Goal: Transaction & Acquisition: Purchase product/service

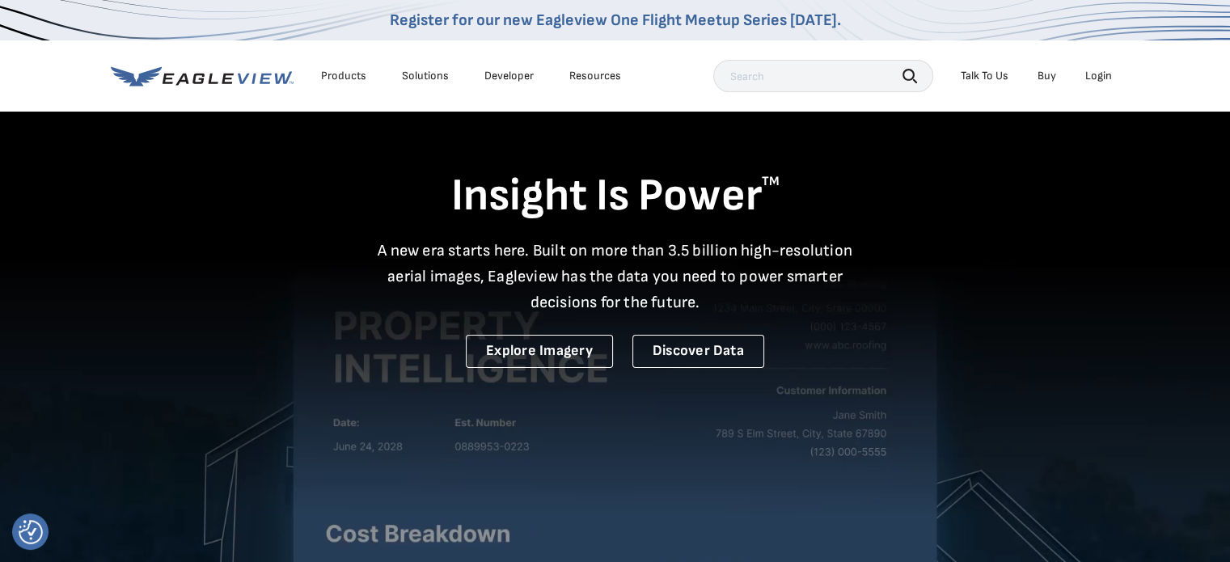
click at [1088, 71] on div "Login" at bounding box center [1098, 76] width 27 height 15
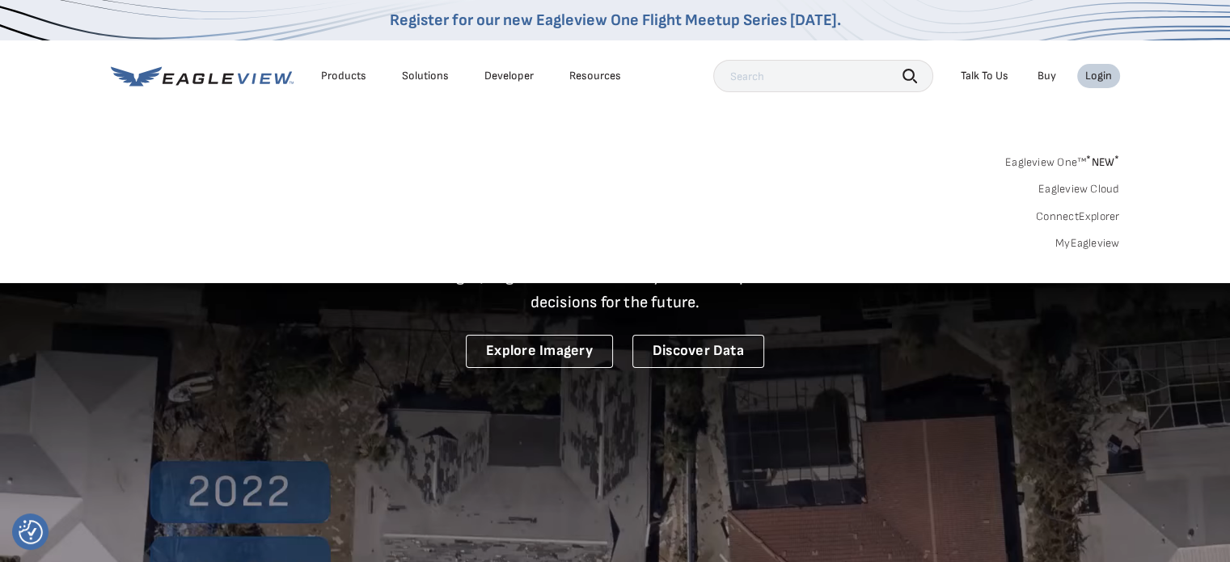
click at [1090, 239] on link "MyEagleview" at bounding box center [1087, 243] width 65 height 15
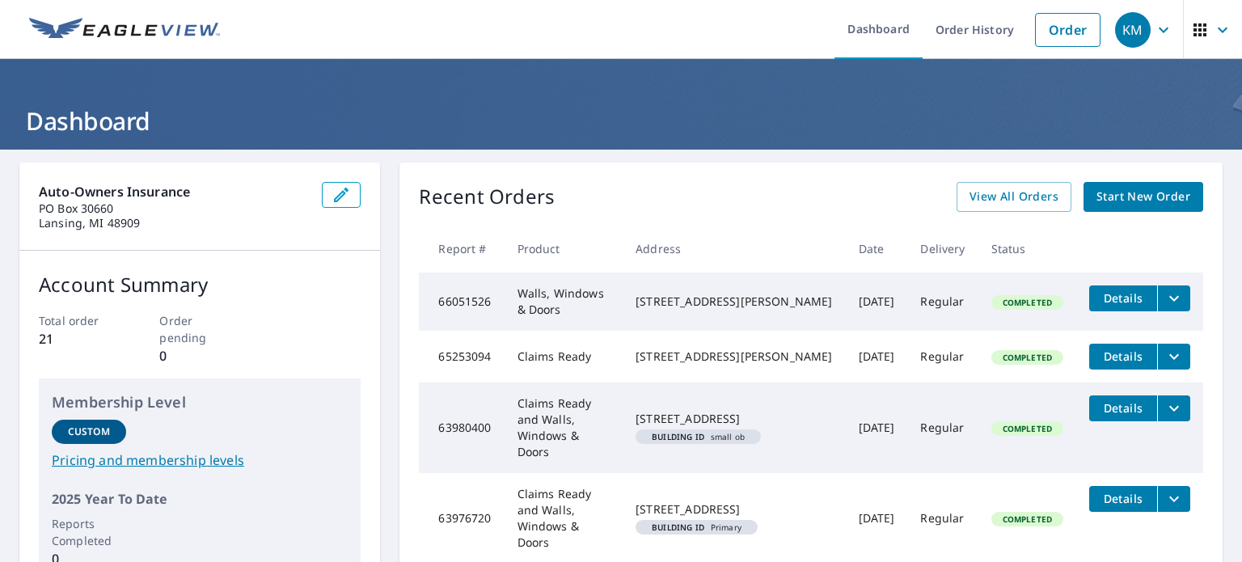
click at [1119, 192] on span "Start New Order" at bounding box center [1144, 197] width 94 height 20
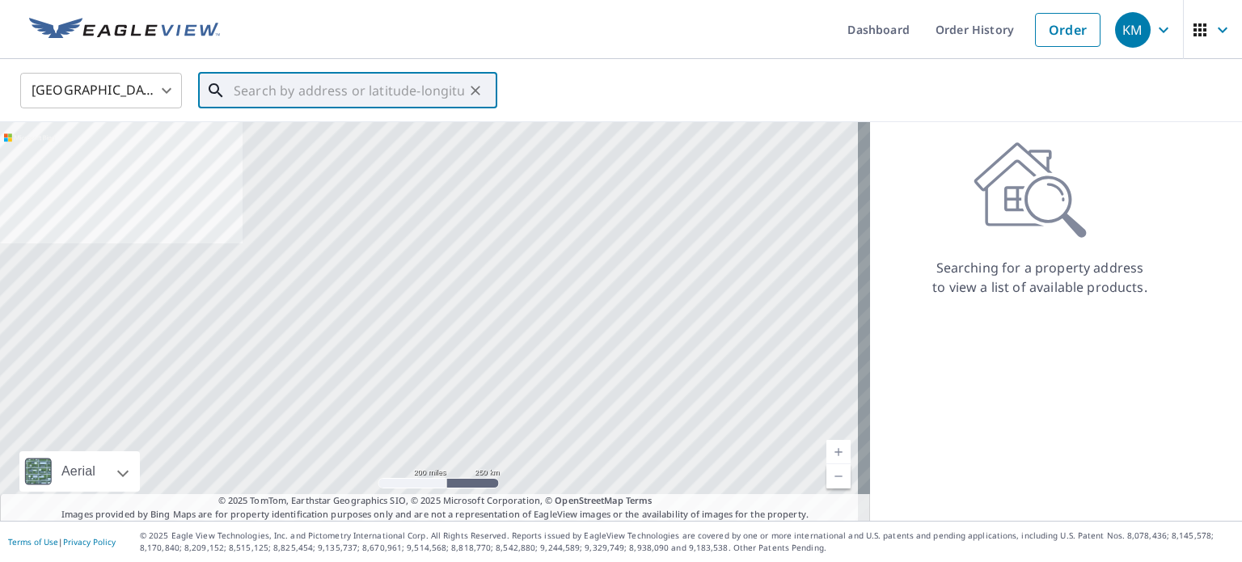
click at [372, 90] on input "text" at bounding box center [349, 90] width 230 height 45
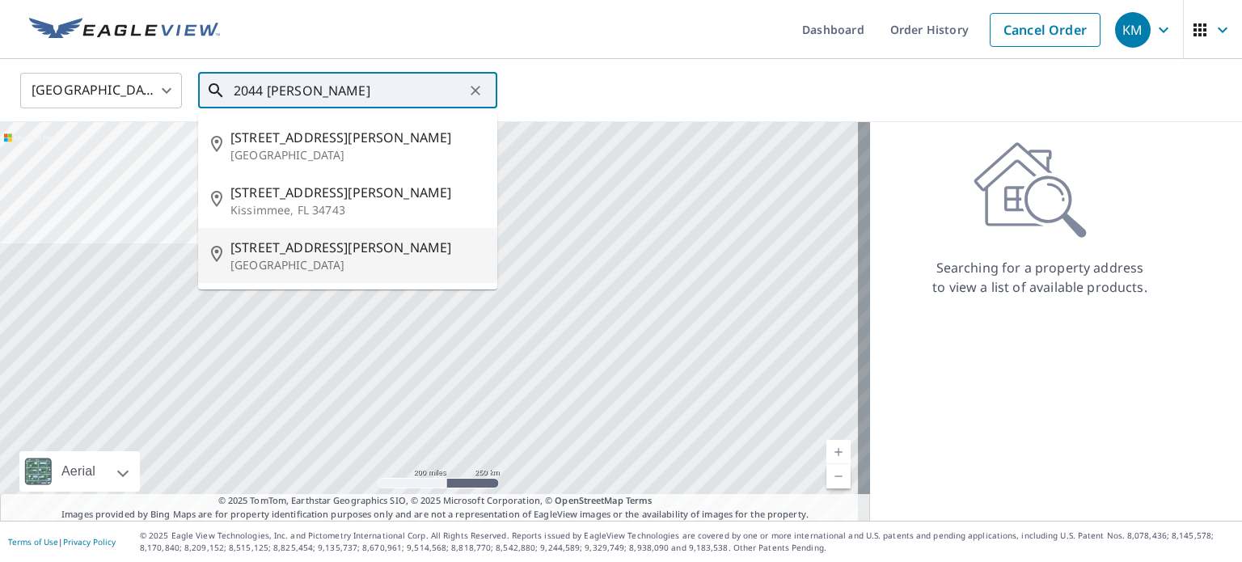
click at [370, 248] on span "[STREET_ADDRESS][PERSON_NAME]" at bounding box center [357, 247] width 254 height 19
type input "[STREET_ADDRESS][PERSON_NAME]"
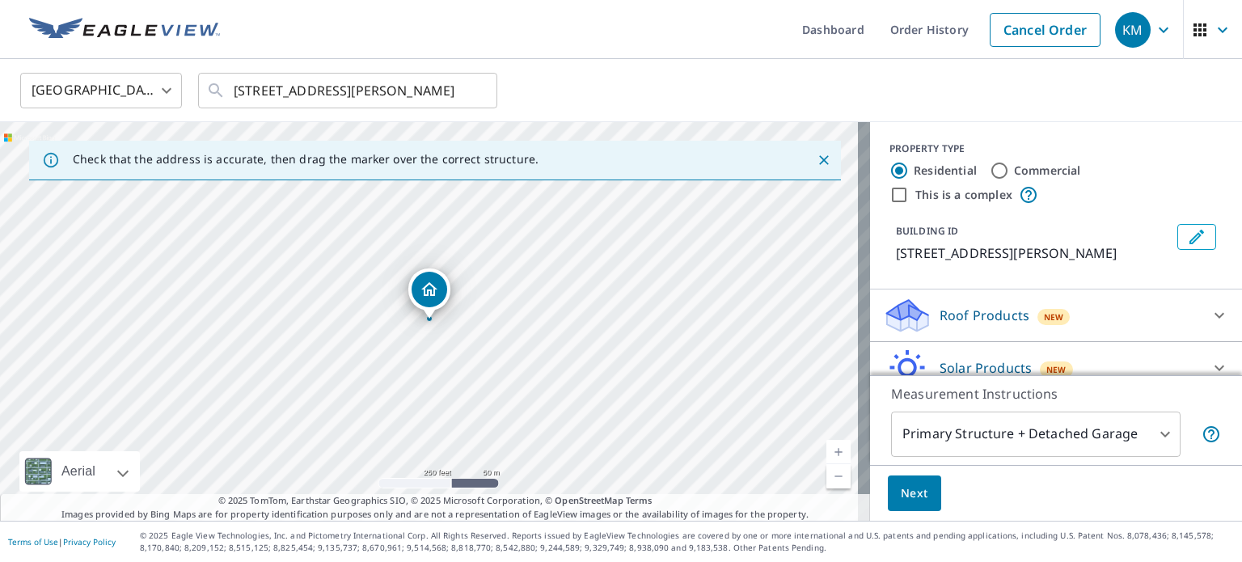
click at [1017, 415] on body "KM KM Dashboard Order History Cancel Order KM [GEOGRAPHIC_DATA] US ​ [STREET_AD…" at bounding box center [621, 281] width 1242 height 562
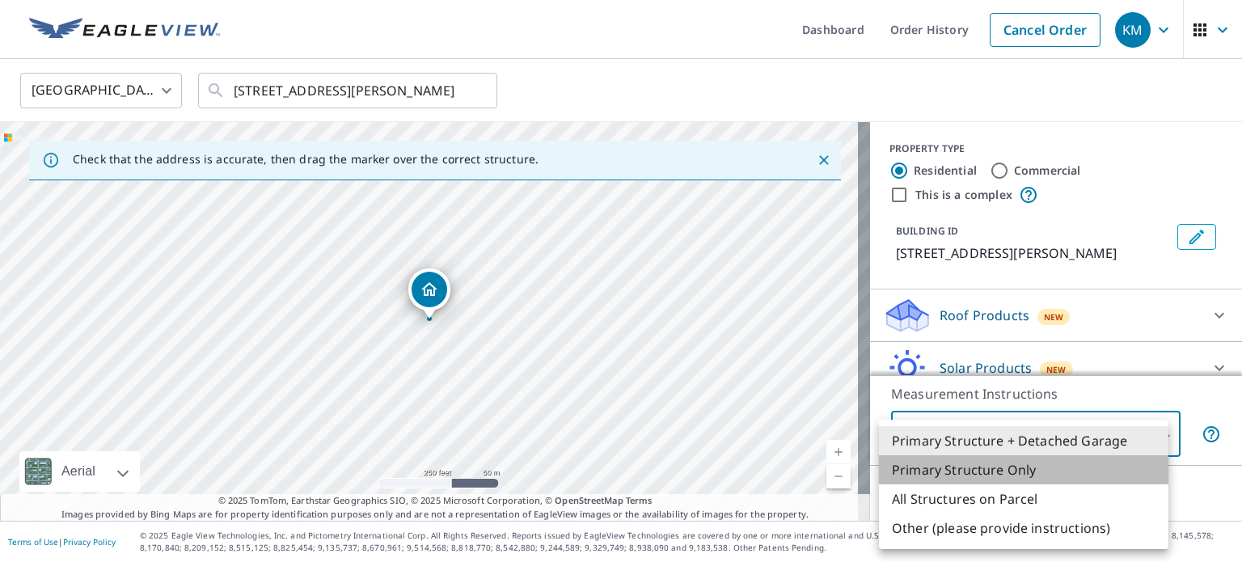
click at [1024, 471] on li "Primary Structure Only" at bounding box center [1023, 469] width 289 height 29
type input "2"
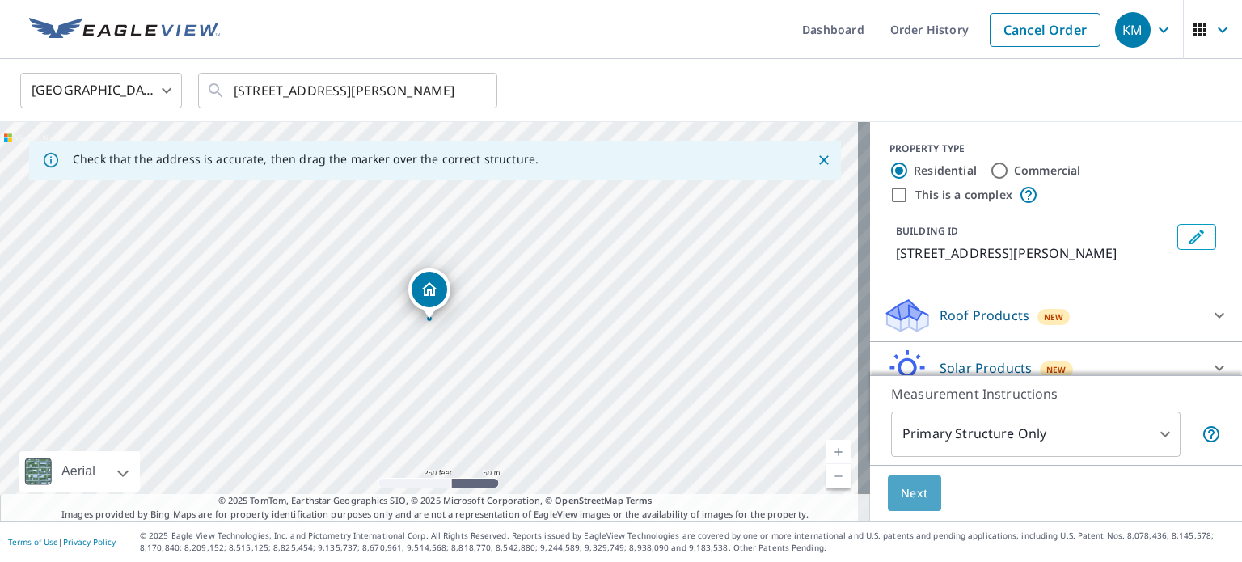
click at [901, 490] on span "Next" at bounding box center [914, 494] width 27 height 20
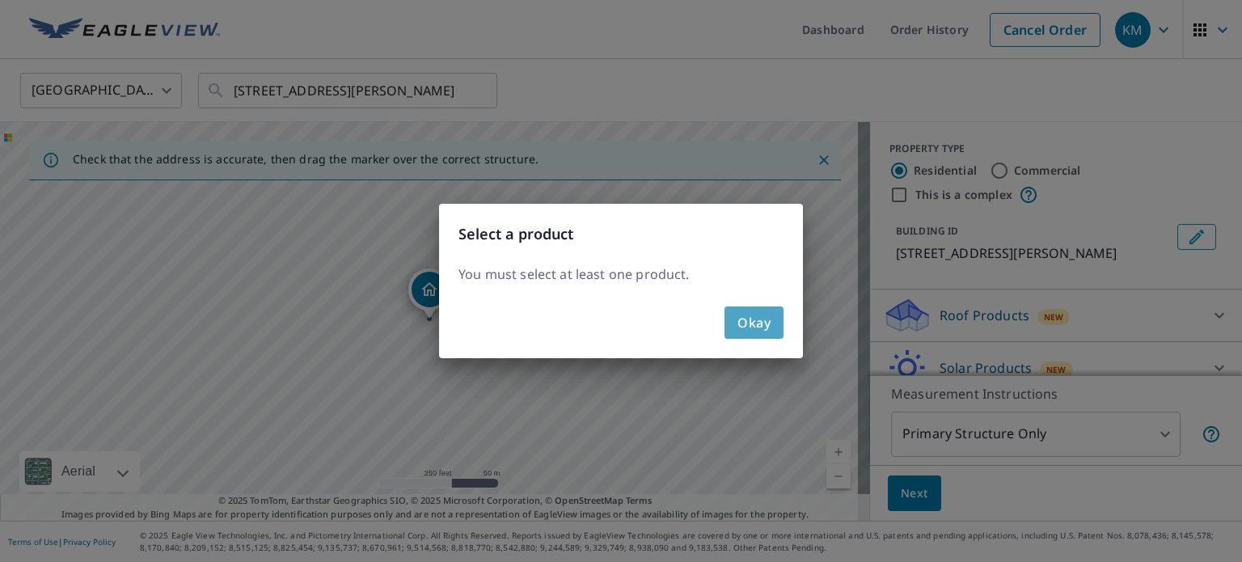
click at [767, 323] on span "Okay" at bounding box center [753, 322] width 33 height 23
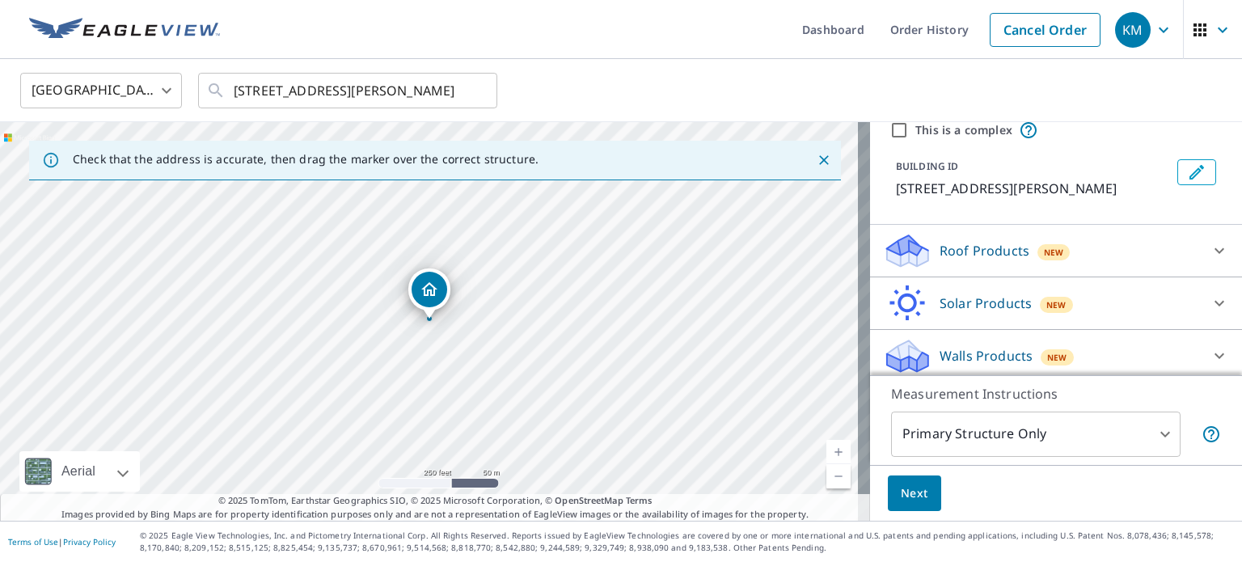
scroll to position [91, 0]
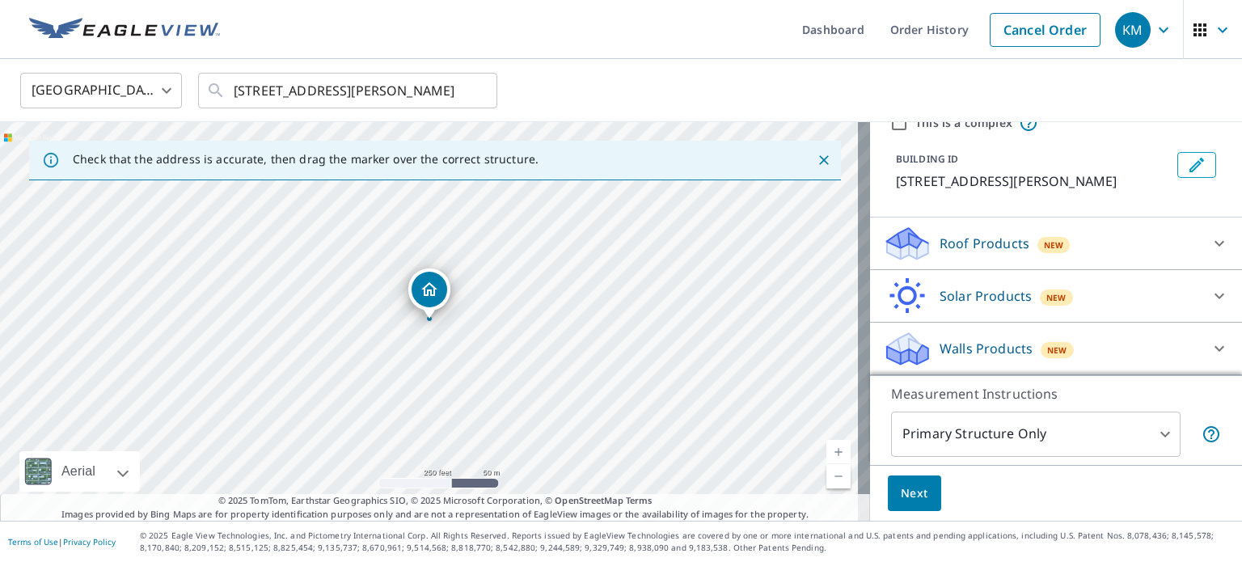
click at [1080, 242] on div "Roof Products New" at bounding box center [1041, 244] width 317 height 38
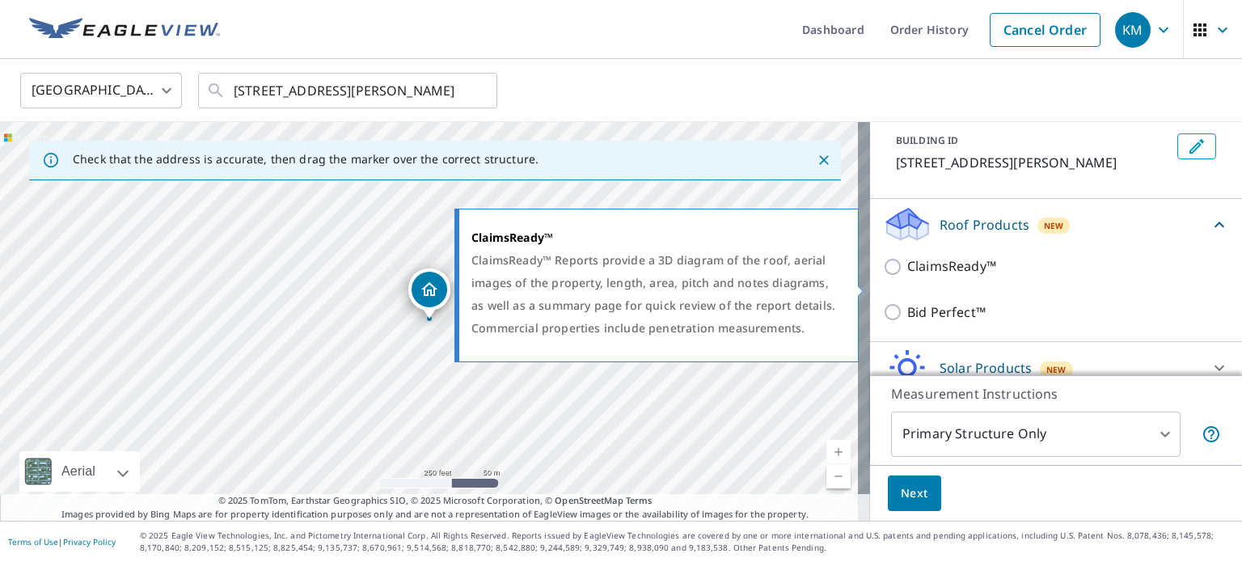
click at [883, 277] on input "ClaimsReady™" at bounding box center [895, 266] width 24 height 19
checkbox input "true"
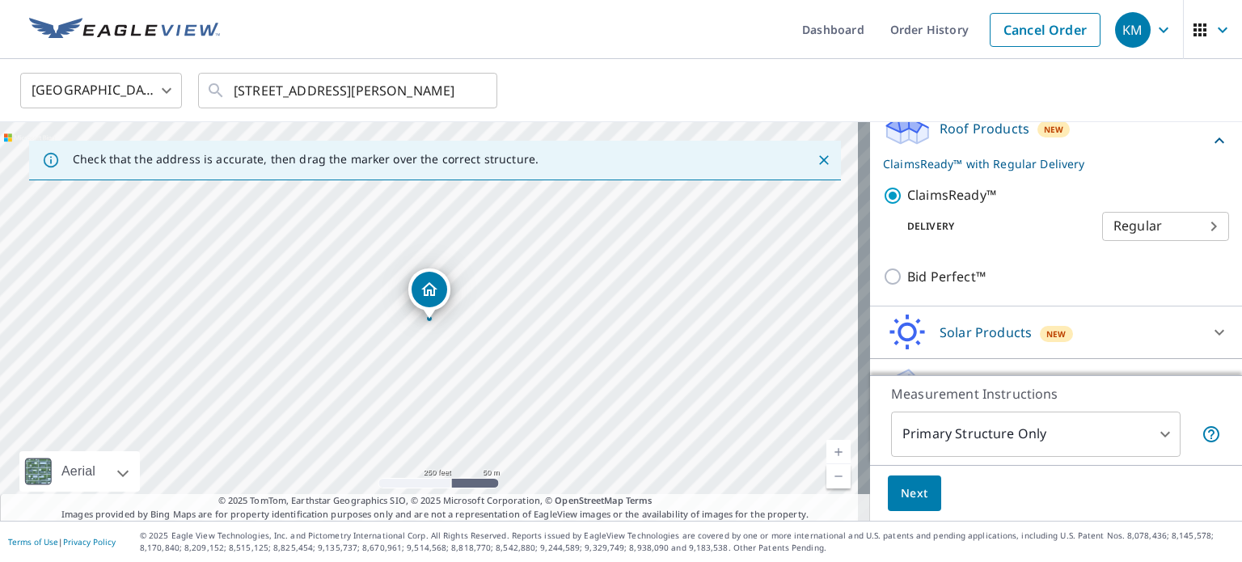
scroll to position [188, 0]
click at [901, 497] on span "Next" at bounding box center [914, 494] width 27 height 20
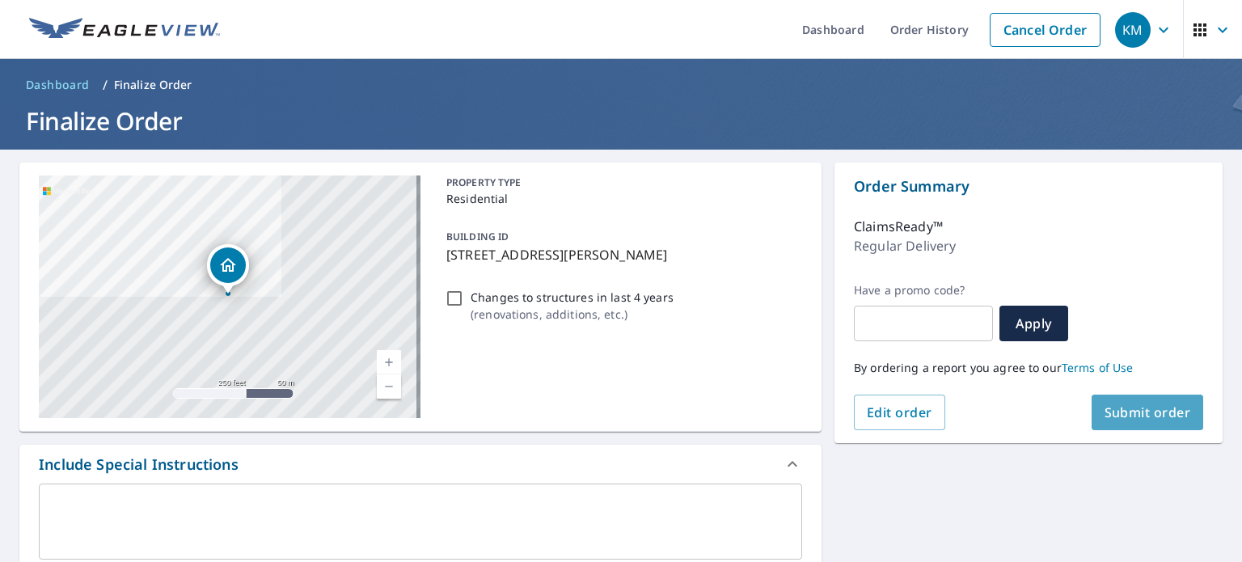
click at [1148, 415] on span "Submit order" at bounding box center [1148, 413] width 87 height 18
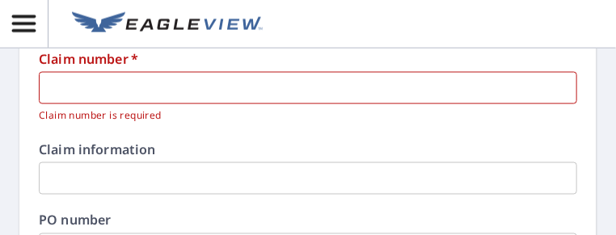
scroll to position [565, 0]
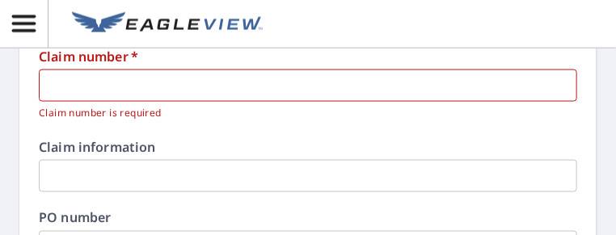
click at [197, 82] on input "text" at bounding box center [308, 86] width 539 height 32
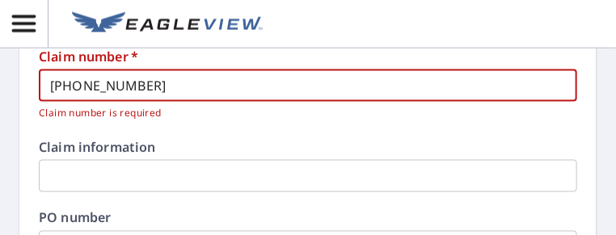
type input "[PHONE_NUMBER]"
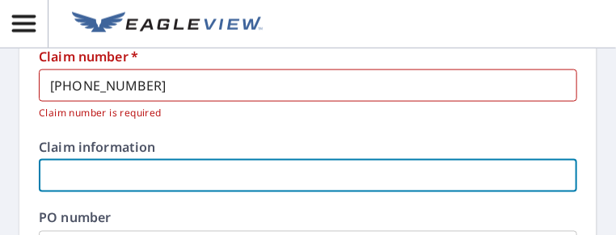
click at [180, 179] on input "text" at bounding box center [308, 176] width 539 height 32
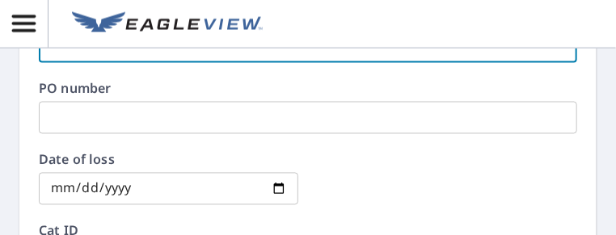
scroll to position [727, 0]
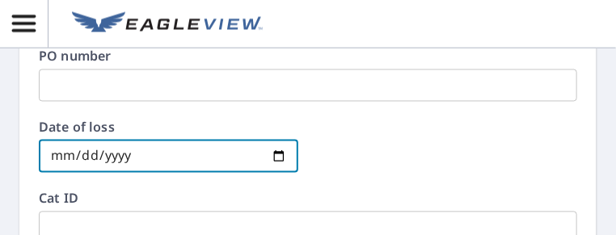
click at [284, 150] on input "date" at bounding box center [169, 157] width 260 height 32
click at [268, 158] on input "date" at bounding box center [169, 157] width 260 height 32
type input "[DATE]"
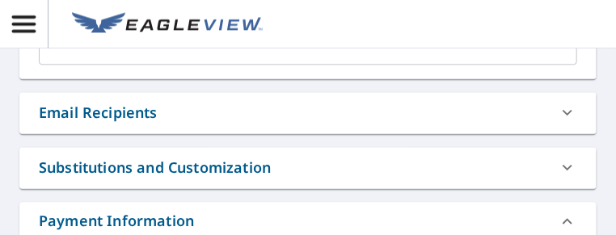
scroll to position [921, 0]
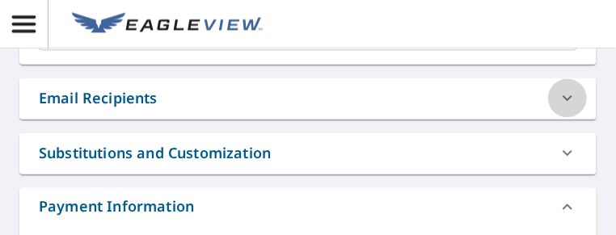
click at [558, 99] on icon at bounding box center [567, 97] width 19 height 19
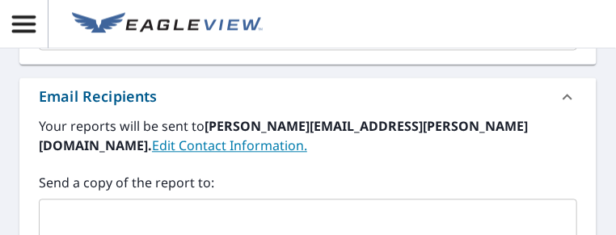
click at [272, 209] on input "text" at bounding box center [296, 221] width 500 height 31
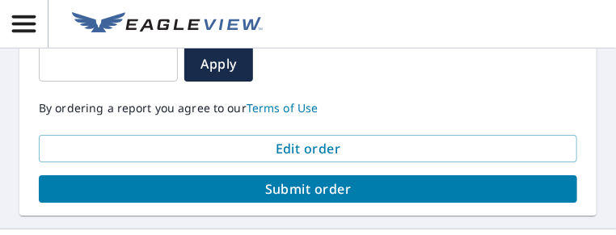
scroll to position [1471, 0]
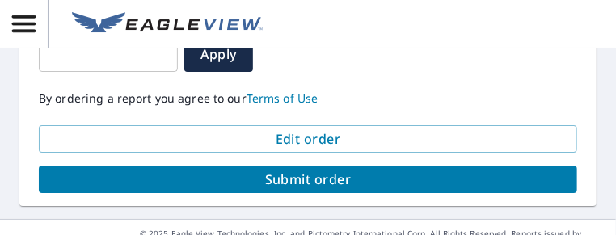
type input "[PERSON_NAME][EMAIL_ADDRESS][PERSON_NAME][DOMAIN_NAME]"
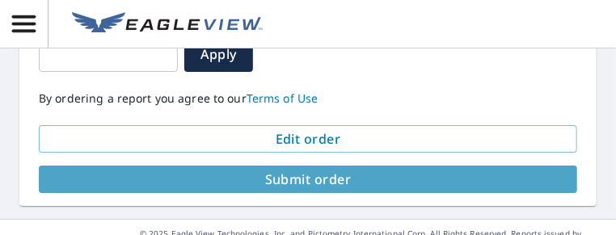
click at [479, 171] on span "Submit order" at bounding box center [308, 180] width 513 height 18
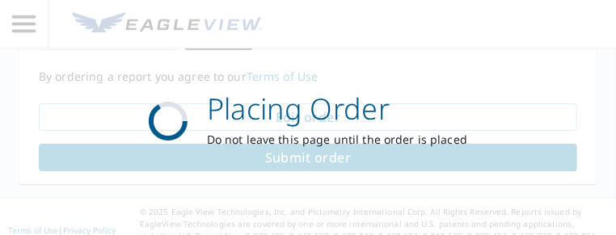
scroll to position [1332, 0]
